Goal: Entertainment & Leisure: Consume media (video, audio)

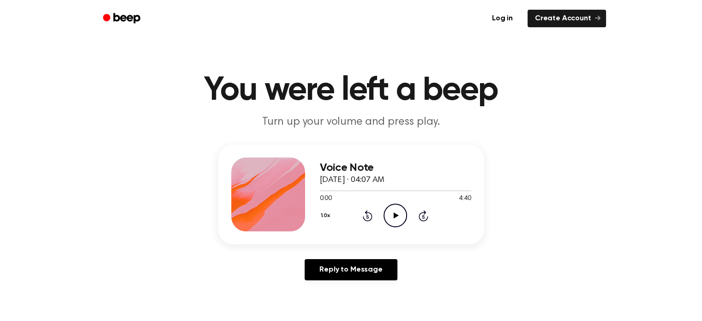
click at [405, 218] on circle at bounding box center [395, 215] width 23 height 23
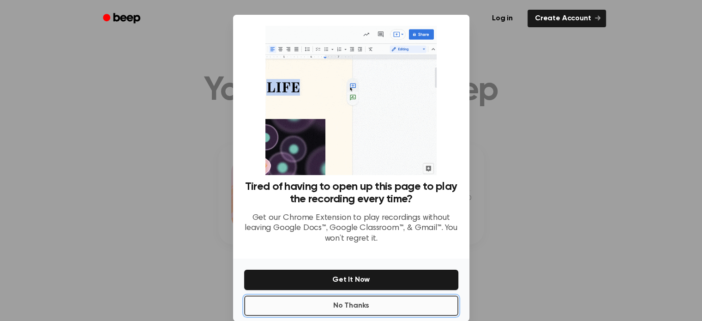
click at [404, 302] on button "No Thanks" at bounding box center [351, 305] width 214 height 20
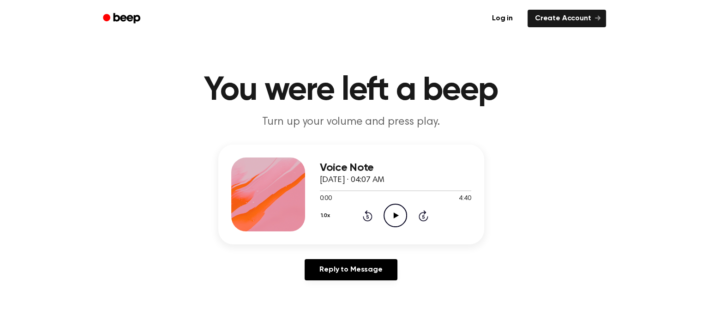
click at [402, 217] on icon "Play Audio" at bounding box center [395, 215] width 24 height 24
click at [390, 211] on icon "Pause Audio" at bounding box center [395, 215] width 24 height 24
click at [394, 211] on icon "Play Audio" at bounding box center [395, 215] width 24 height 24
click at [402, 192] on div at bounding box center [395, 189] width 151 height 7
click at [407, 186] on div at bounding box center [395, 189] width 151 height 7
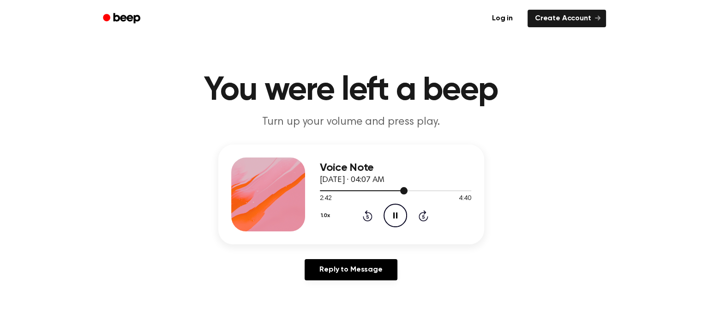
click at [426, 188] on div at bounding box center [395, 189] width 151 height 7
click at [391, 218] on icon "Play Audio" at bounding box center [395, 215] width 24 height 24
click at [403, 219] on icon "Pause Audio" at bounding box center [395, 215] width 24 height 24
click at [369, 215] on icon "Rewind 5 seconds" at bounding box center [367, 215] width 10 height 12
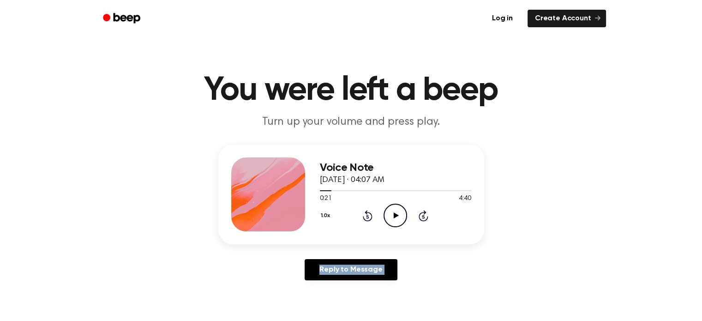
click at [369, 215] on icon "Rewind 5 seconds" at bounding box center [367, 215] width 10 height 12
click at [405, 219] on circle at bounding box center [395, 215] width 23 height 23
click at [397, 220] on icon "Pause Audio" at bounding box center [395, 215] width 24 height 24
